Goal: Information Seeking & Learning: Find specific fact

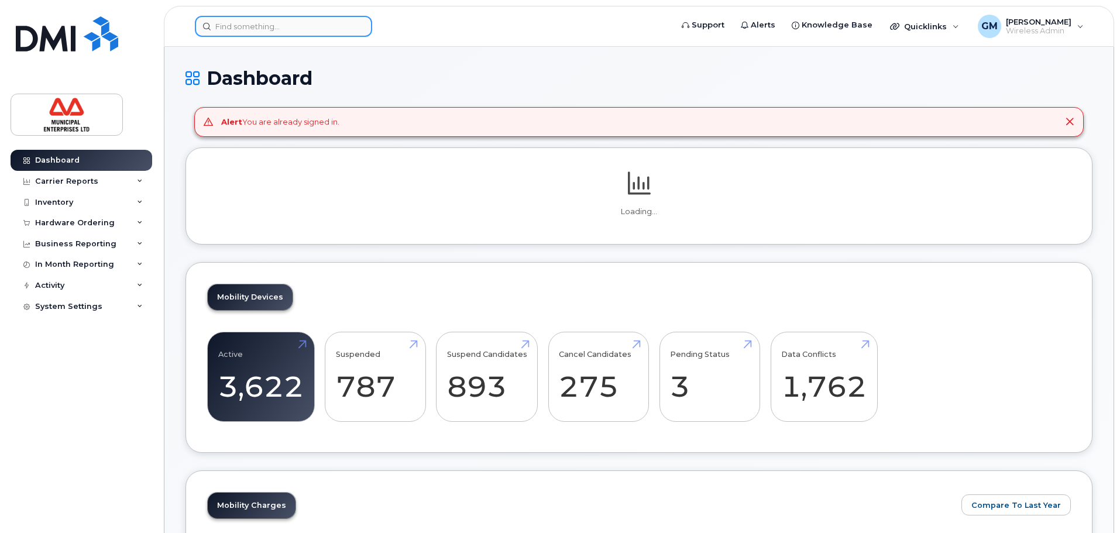
click at [342, 29] on input at bounding box center [283, 26] width 177 height 21
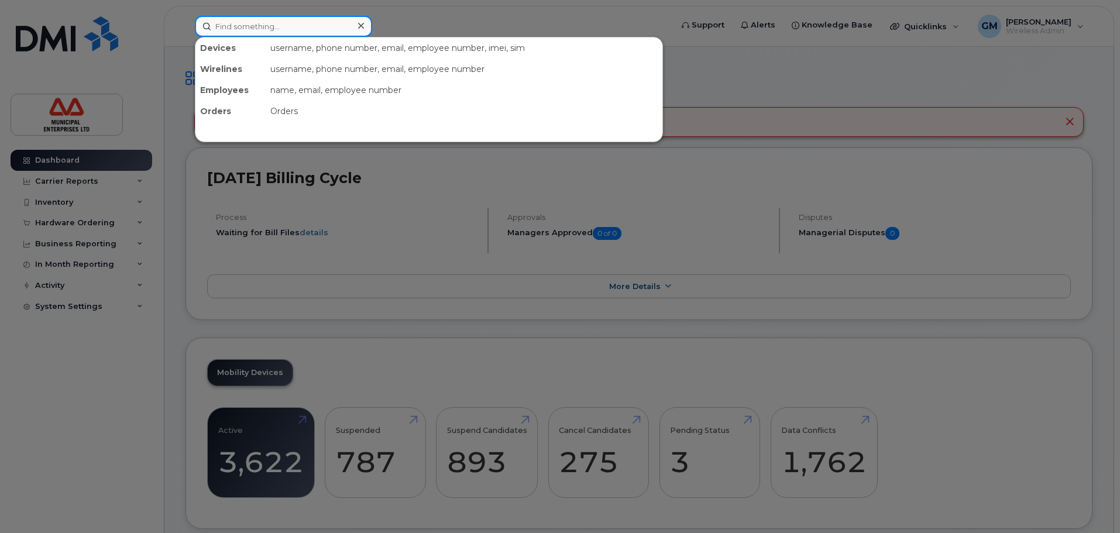
click at [342, 29] on input at bounding box center [283, 26] width 177 height 21
type input "elizabeth"
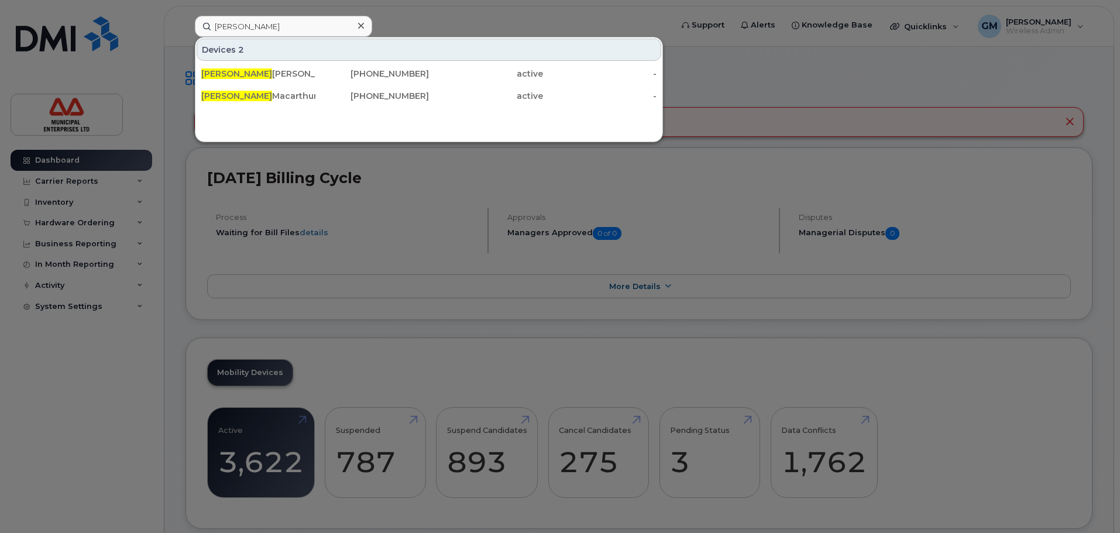
click at [276, 108] on div "Devices 2 Elizabeth Faulkner 902-789-4587 active - Elizabeth Macarthur 902-717-…" at bounding box center [429, 89] width 468 height 105
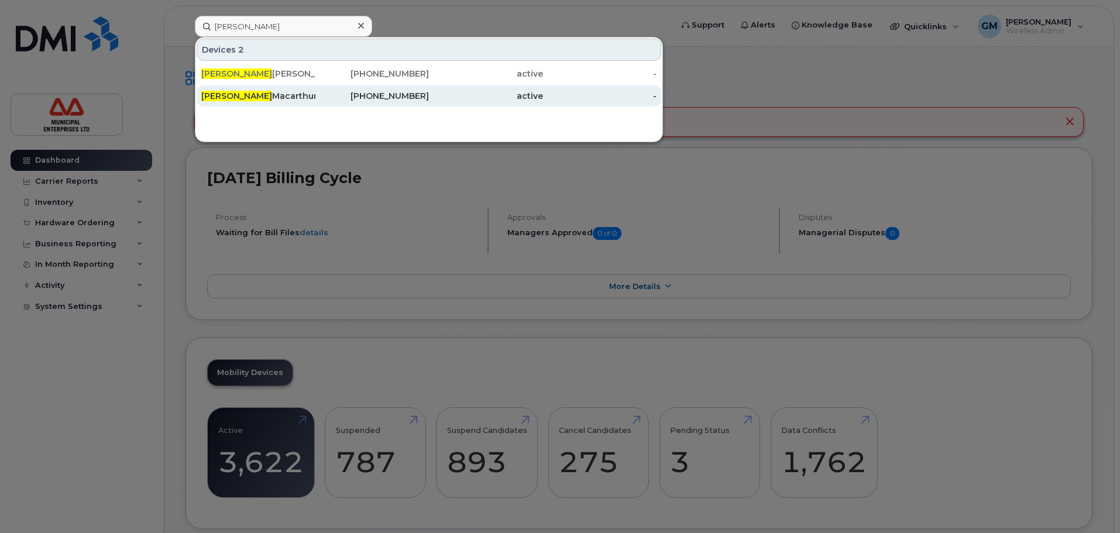
click at [273, 97] on div "Elizabeth Macarthur" at bounding box center [258, 96] width 114 height 12
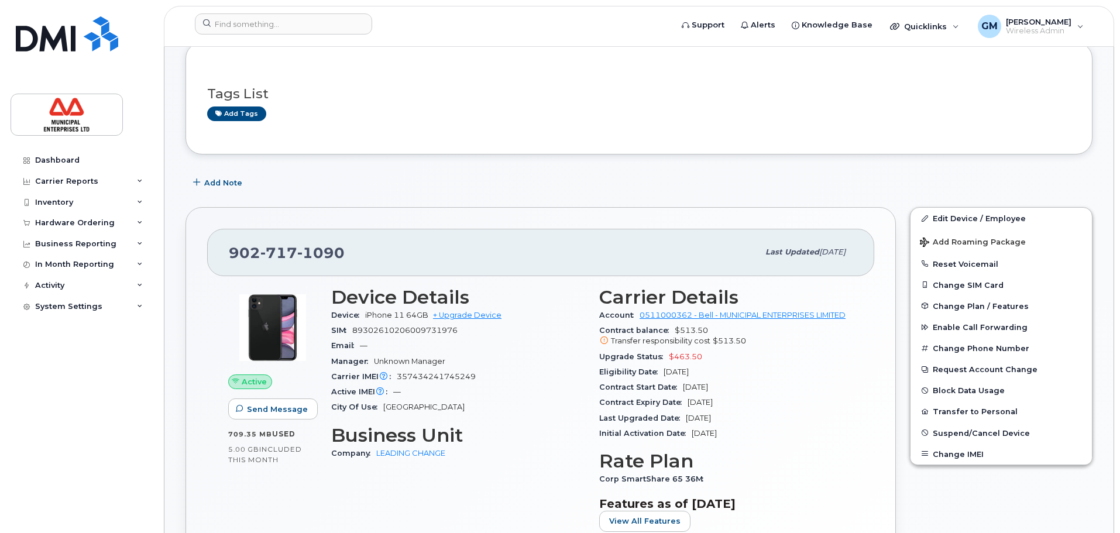
scroll to position [59, 0]
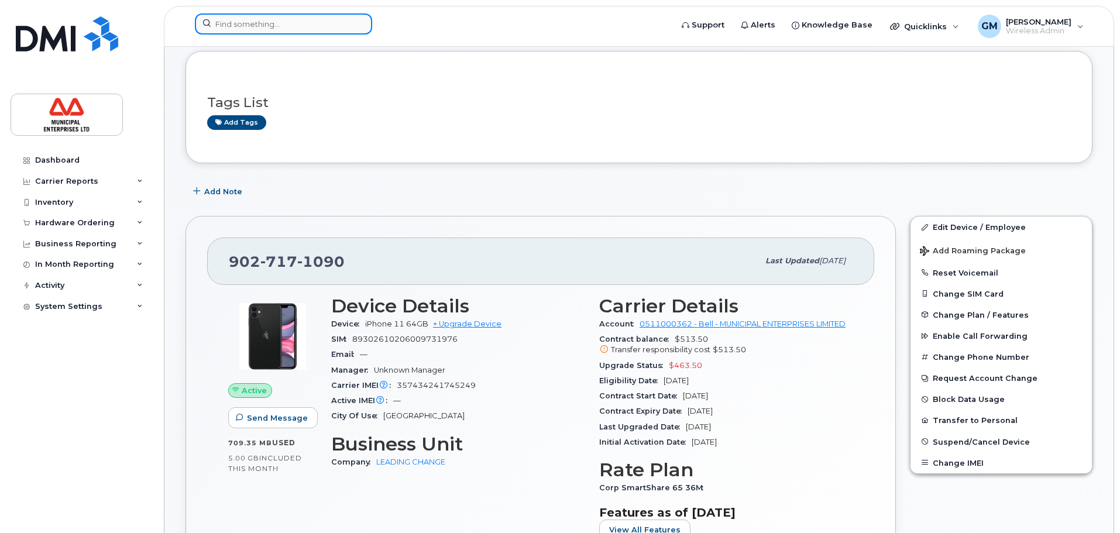
click at [298, 16] on input at bounding box center [283, 23] width 177 height 21
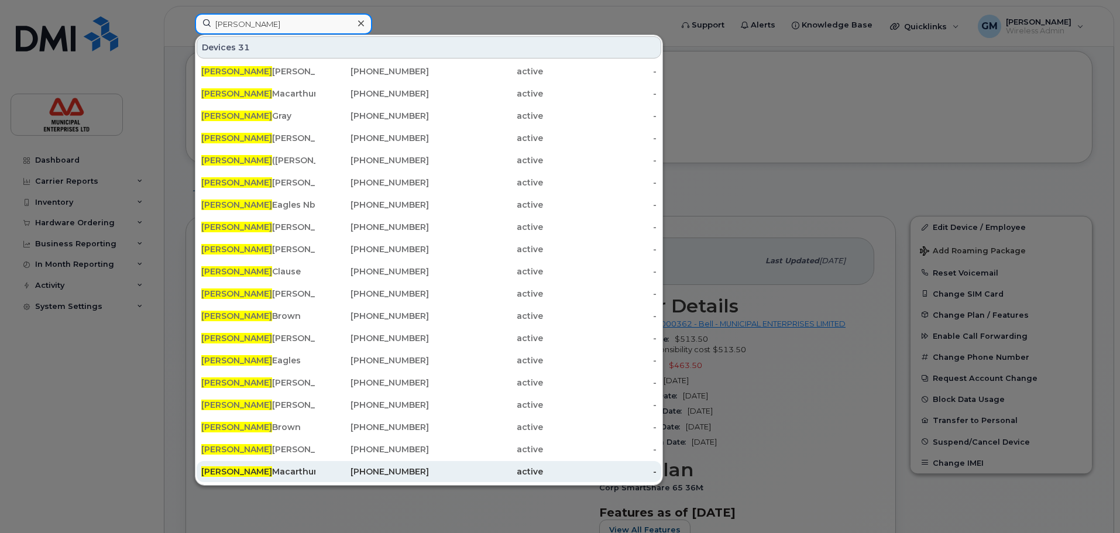
type input "james"
click at [247, 475] on div "James Macarthur" at bounding box center [258, 472] width 114 height 12
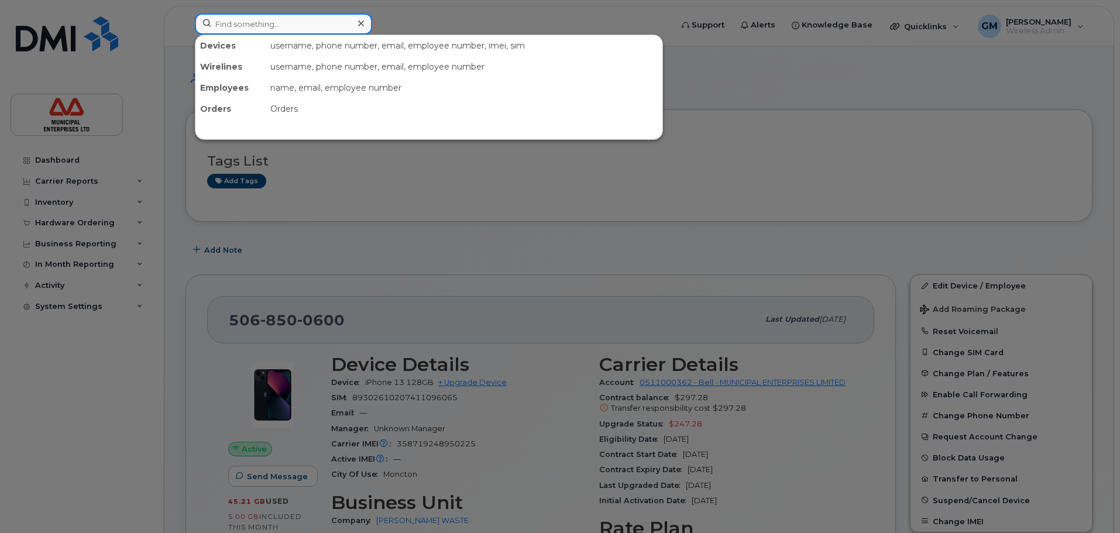
click at [225, 28] on input at bounding box center [283, 23] width 177 height 21
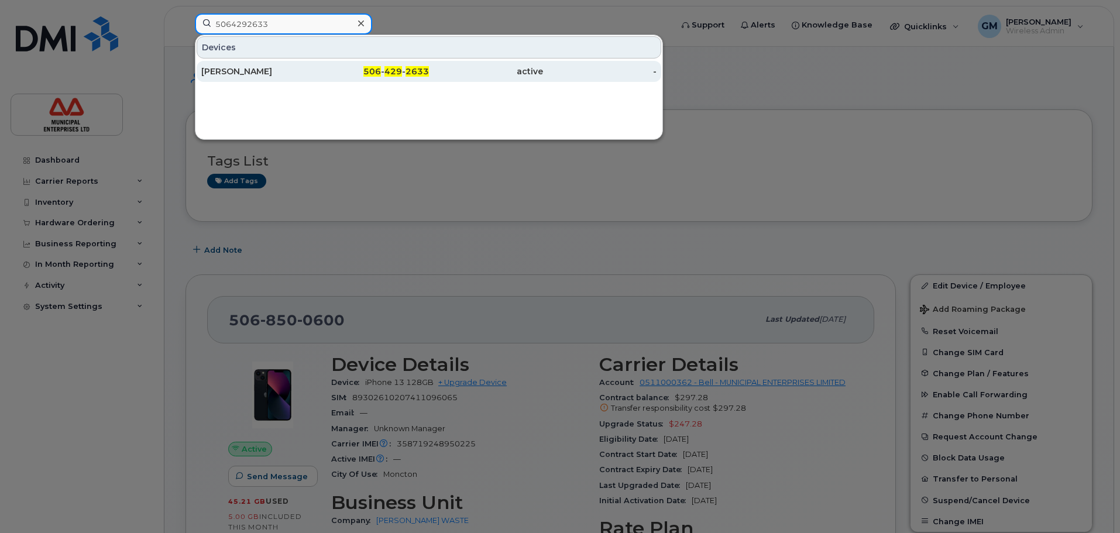
type input "5064292633"
click at [316, 81] on div "[PERSON_NAME]" at bounding box center [373, 71] width 114 height 21
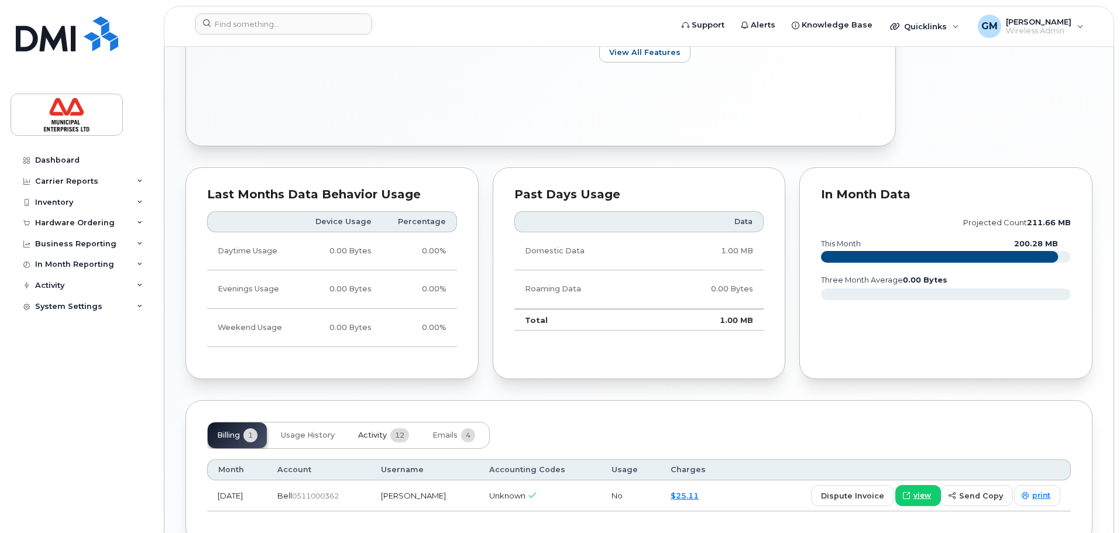
scroll to position [609, 0]
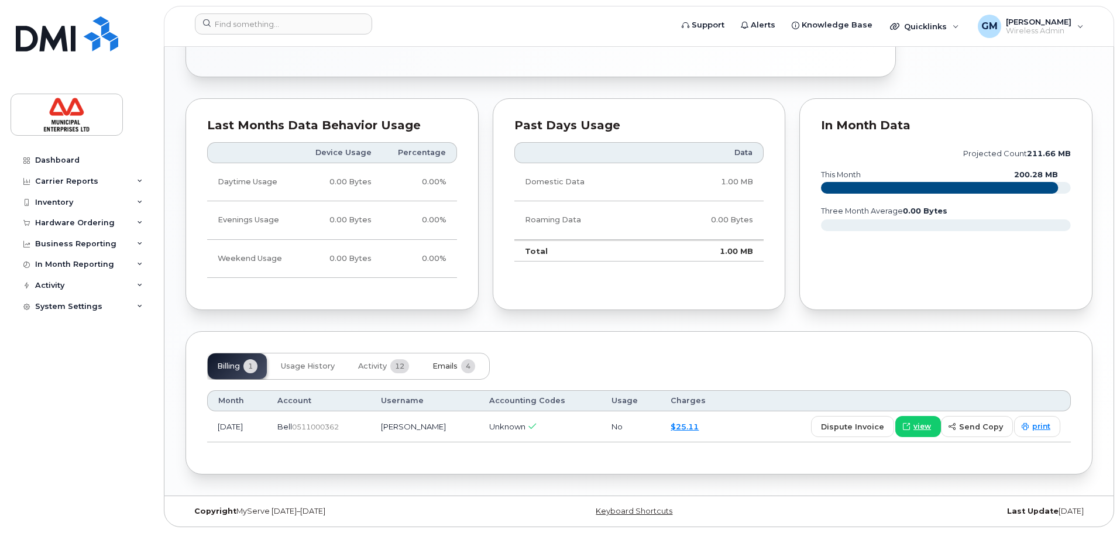
click at [465, 373] on button "Emails 4" at bounding box center [453, 367] width 61 height 26
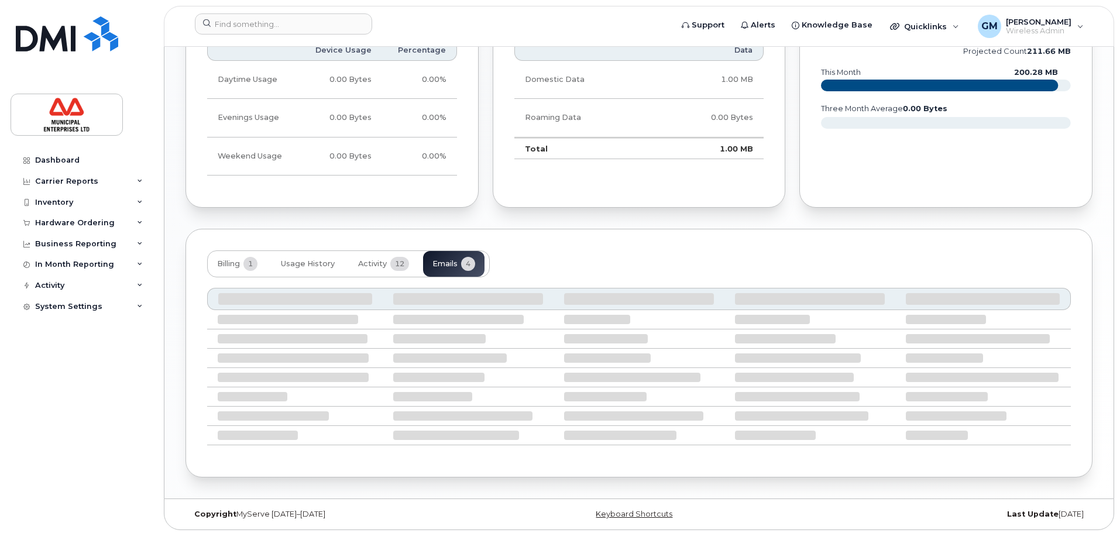
scroll to position [714, 0]
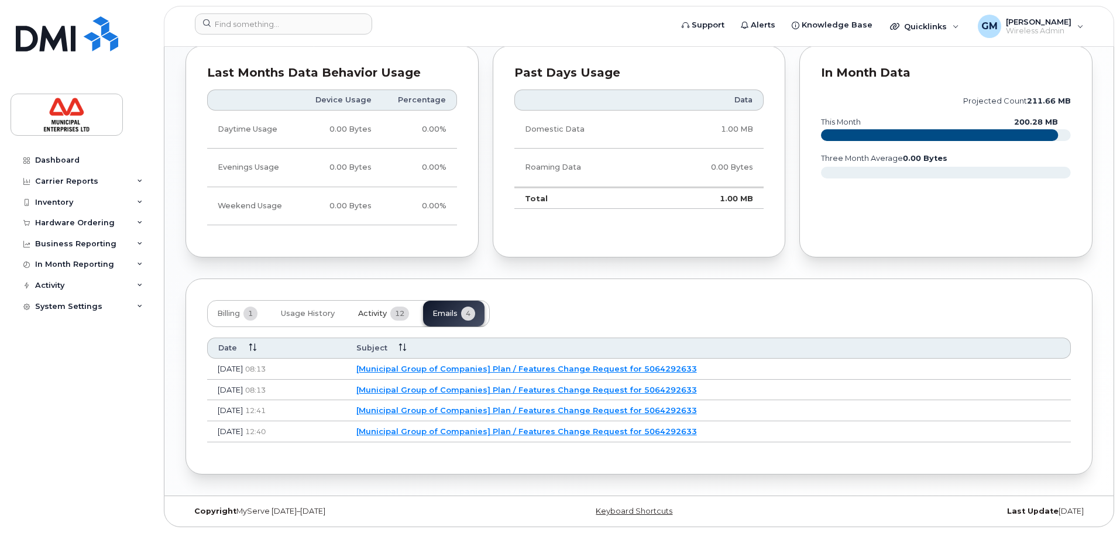
click at [389, 306] on button "Activity 12" at bounding box center [384, 314] width 70 height 26
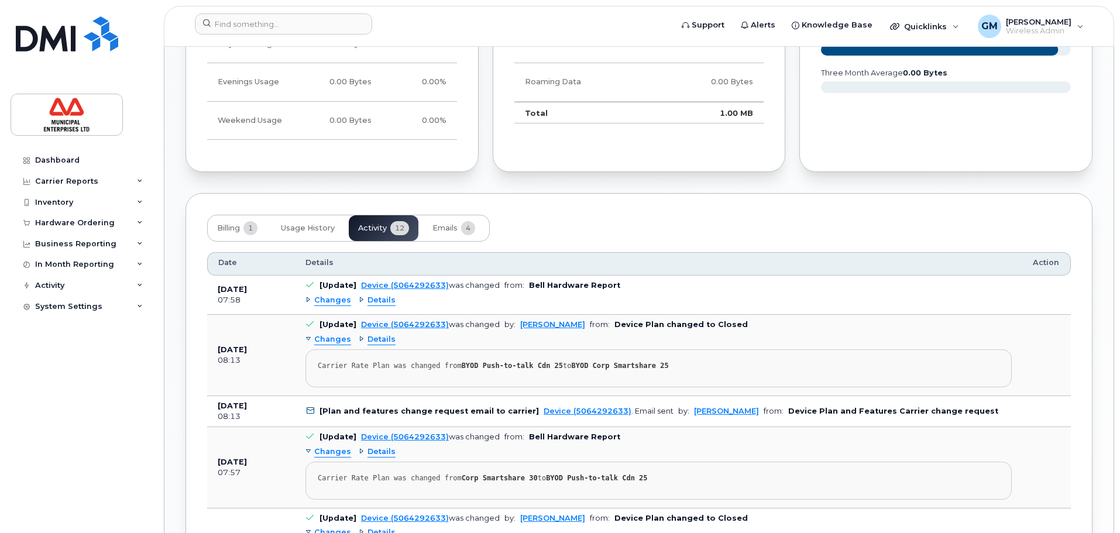
scroll to position [773, 0]
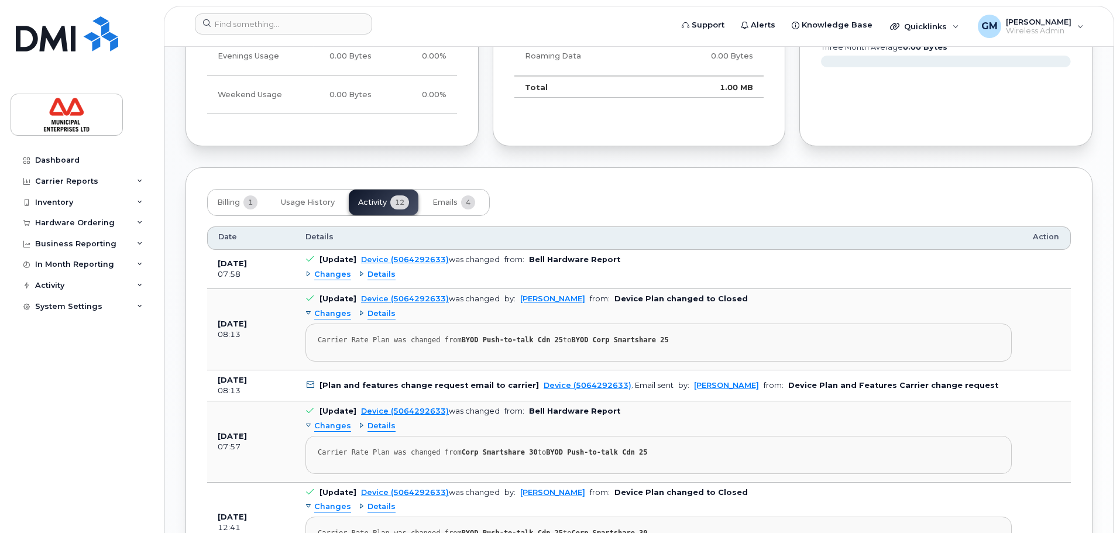
click at [393, 280] on div "Changes Details" at bounding box center [659, 274] width 707 height 19
click at [386, 276] on span "Details" at bounding box center [382, 274] width 28 height 11
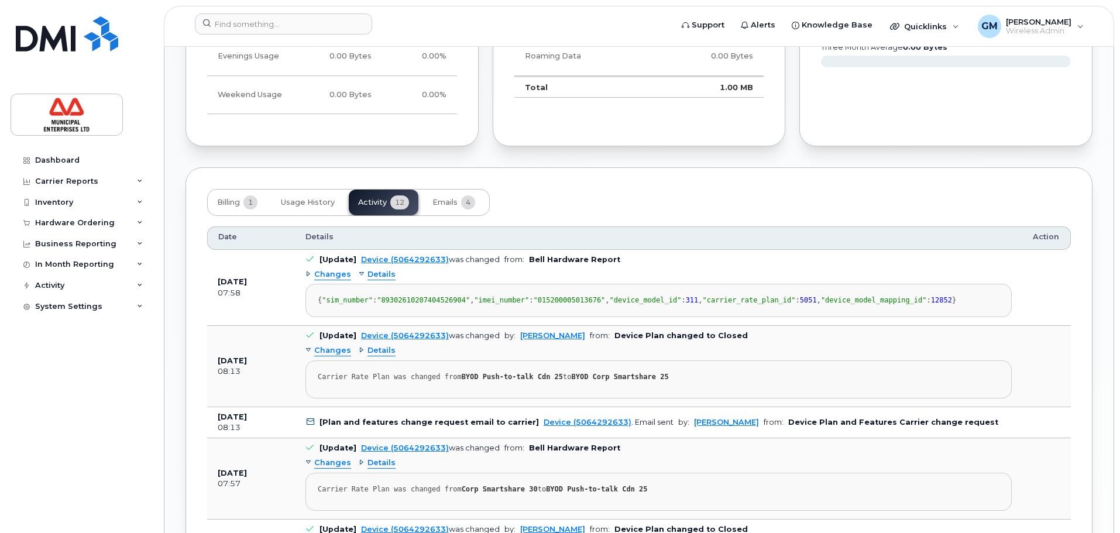
click at [381, 356] on span "Details" at bounding box center [382, 350] width 28 height 11
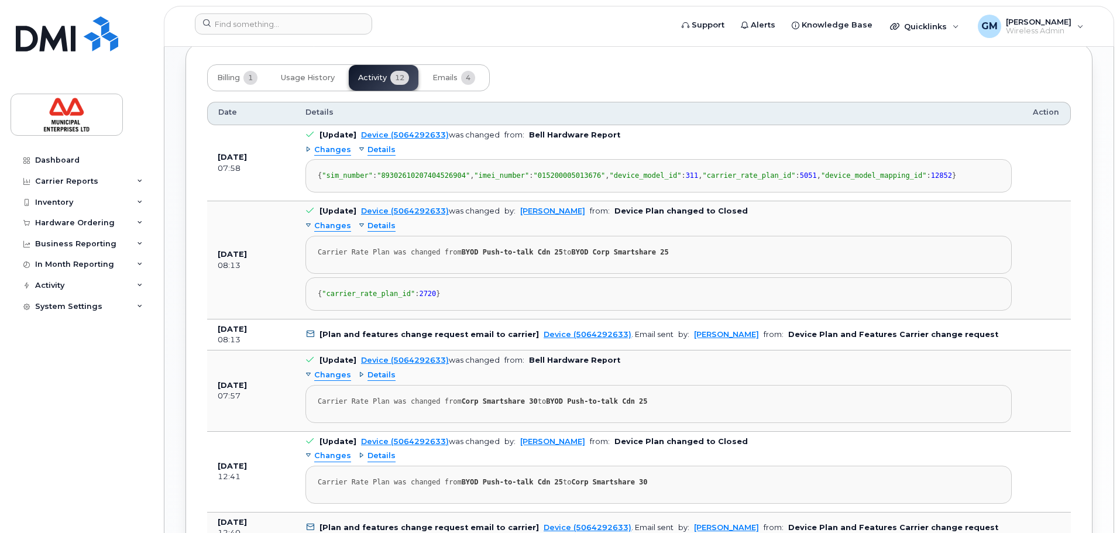
scroll to position [831, 0]
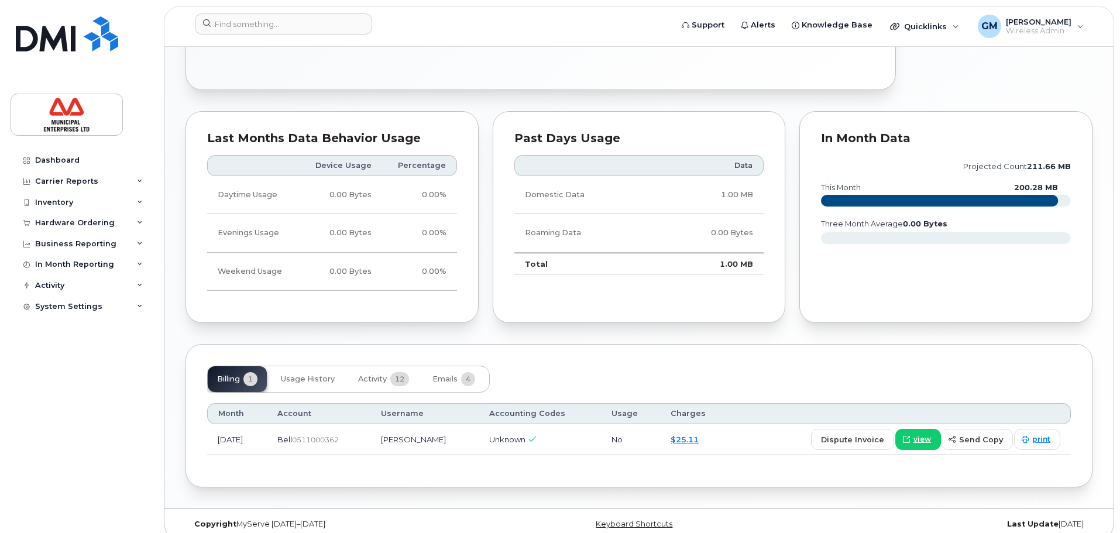
scroll to position [609, 0]
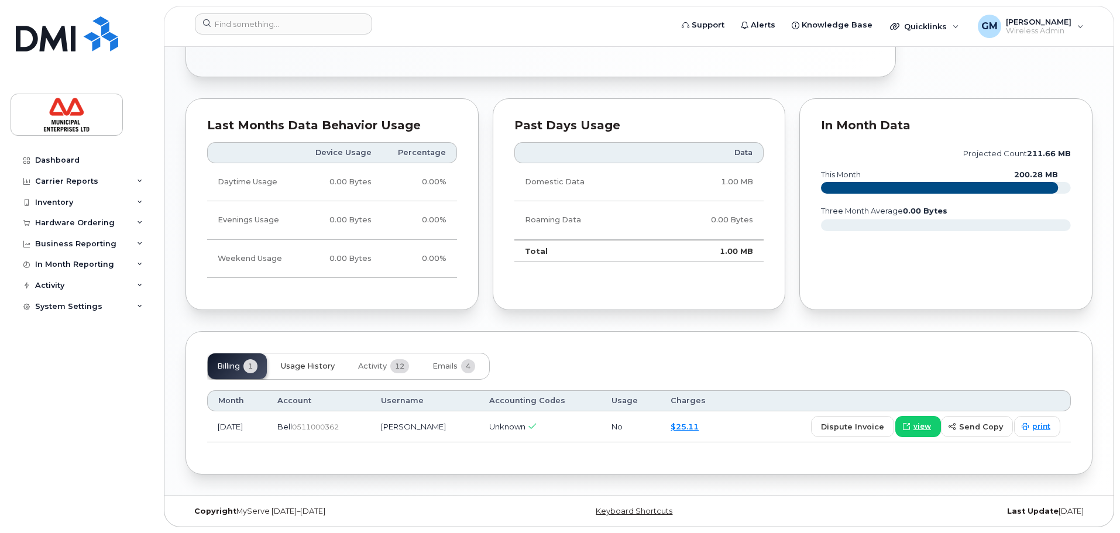
click at [317, 371] on span "Usage History" at bounding box center [308, 366] width 54 height 9
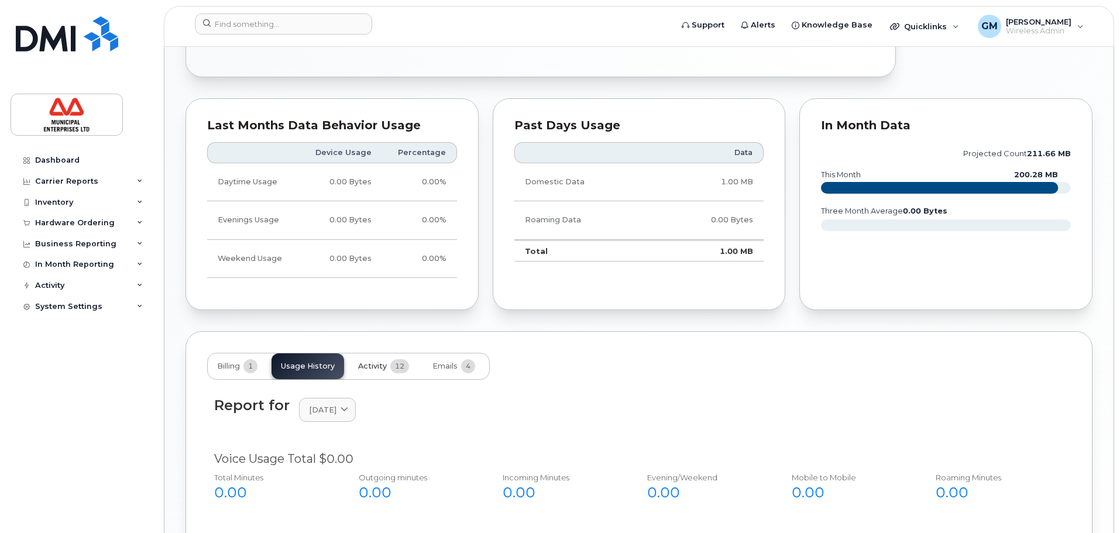
click at [361, 369] on span "Activity" at bounding box center [372, 366] width 29 height 9
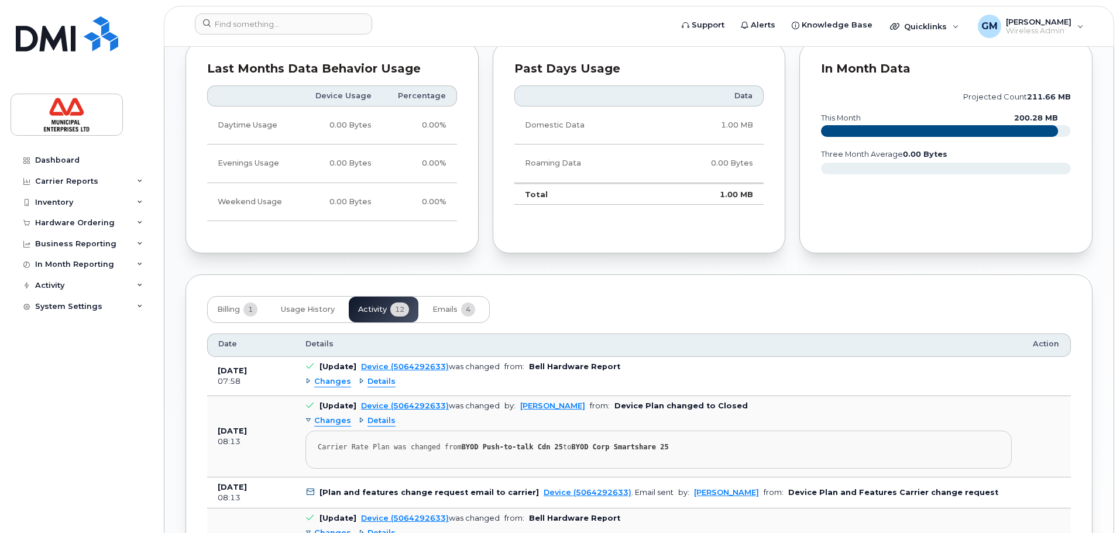
scroll to position [784, 0]
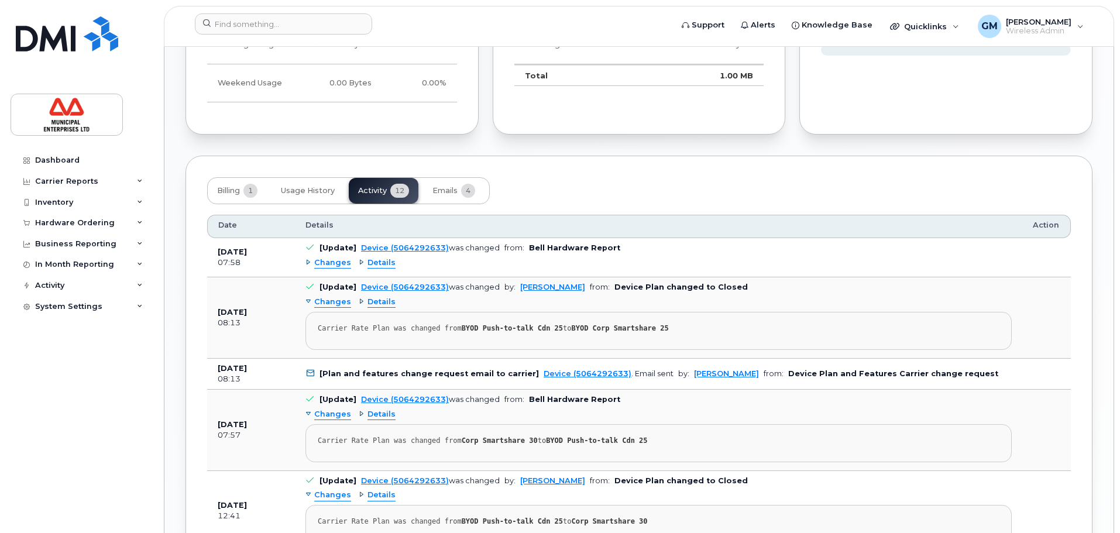
click at [375, 263] on span "Details" at bounding box center [382, 263] width 28 height 11
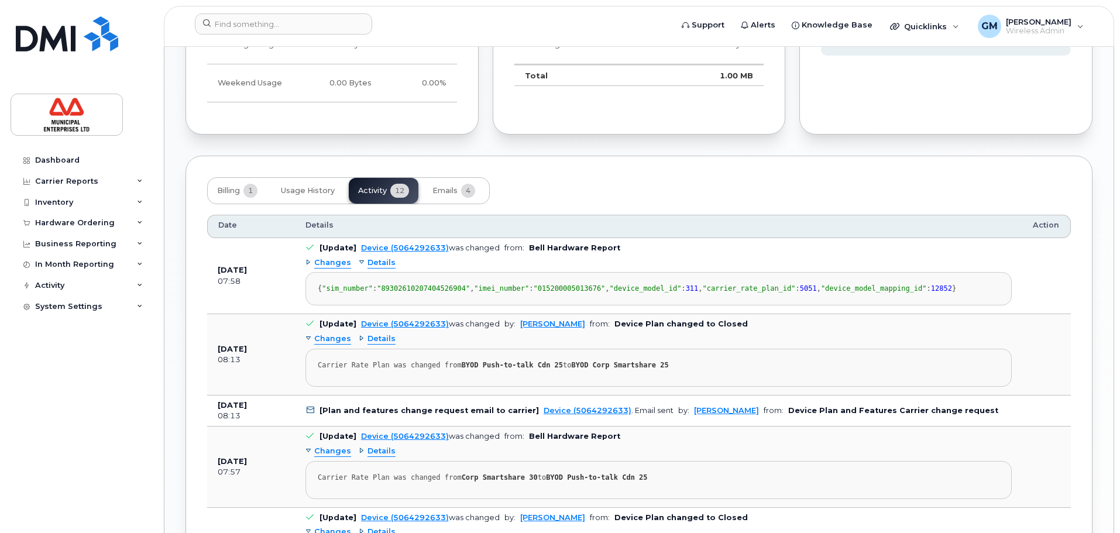
click at [335, 258] on span "Changes" at bounding box center [332, 263] width 37 height 11
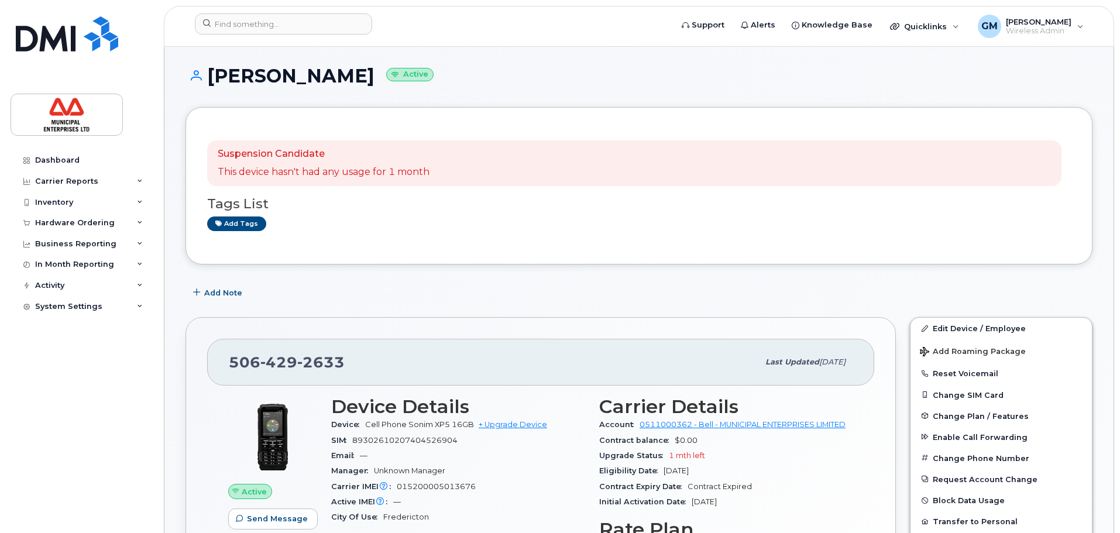
scroll to position [0, 0]
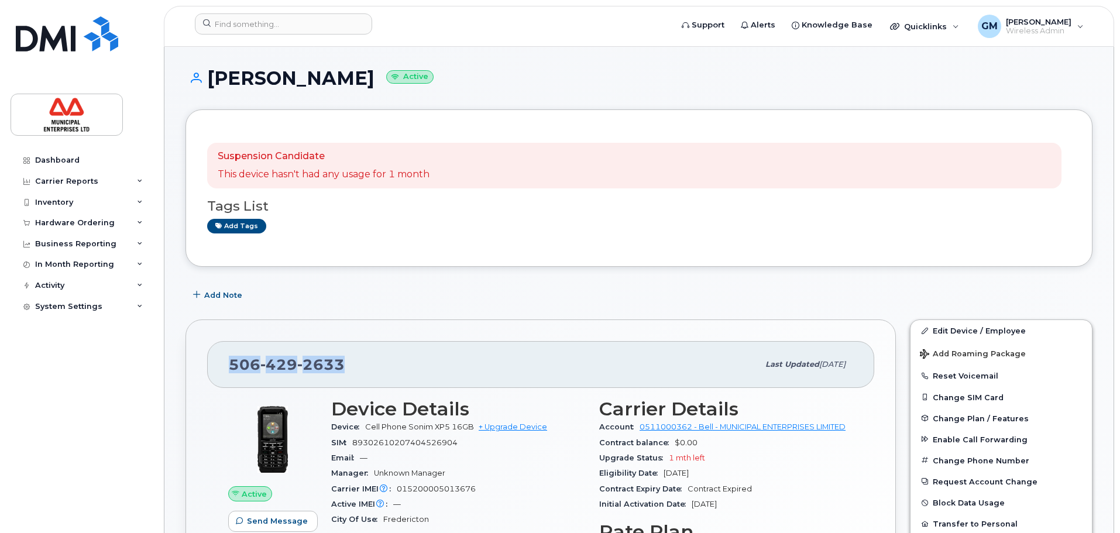
drag, startPoint x: 354, startPoint y: 364, endPoint x: 190, endPoint y: 368, distance: 163.9
click at [190, 368] on div "[PHONE_NUMBER] Last updated [DATE] Active Send Message 0.00 Bytes  used 0.00 By…" at bounding box center [541, 503] width 711 height 366
copy span "[PHONE_NUMBER]"
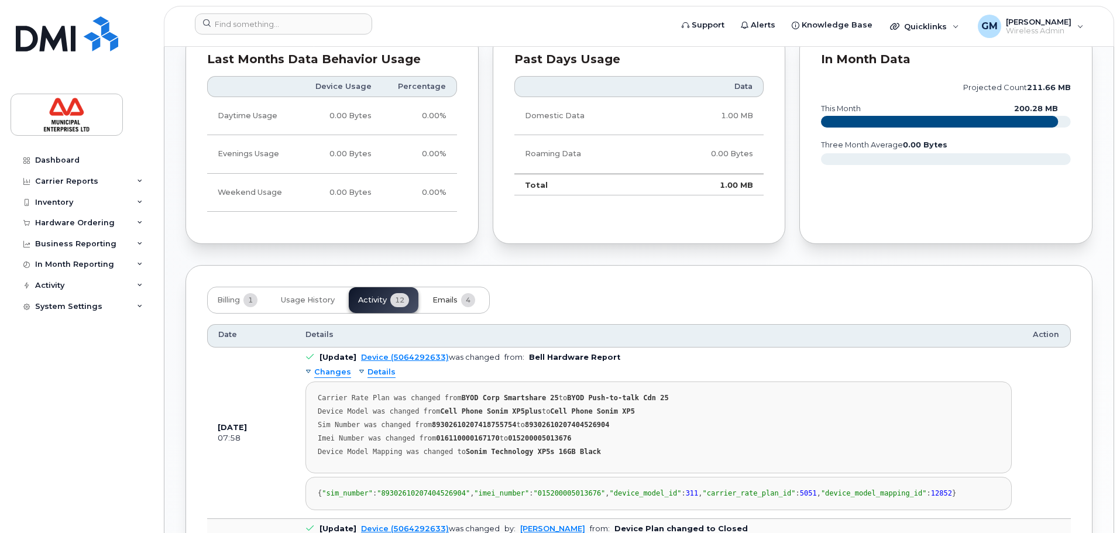
scroll to position [820, 0]
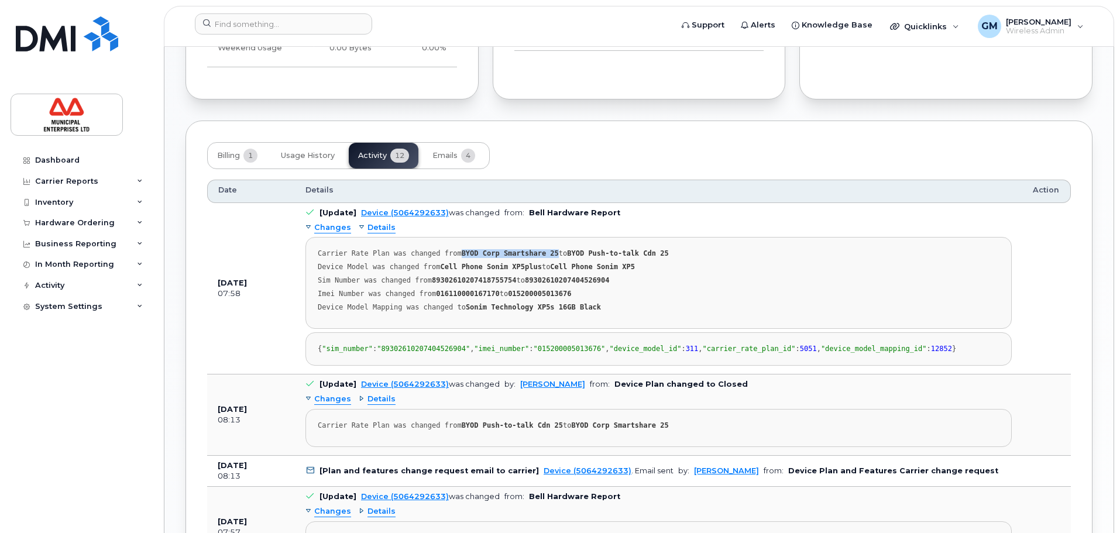
drag, startPoint x: 451, startPoint y: 251, endPoint x: 541, endPoint y: 252, distance: 90.2
click at [541, 263] on div "Carrier Rate Plan was changed from BYOD Corp Smartshare 25 to BYOD Push-to-talk…" at bounding box center [659, 267] width 682 height 9
copy strong "BYOD Corp Smartshare 25"
